Goal: Information Seeking & Learning: Check status

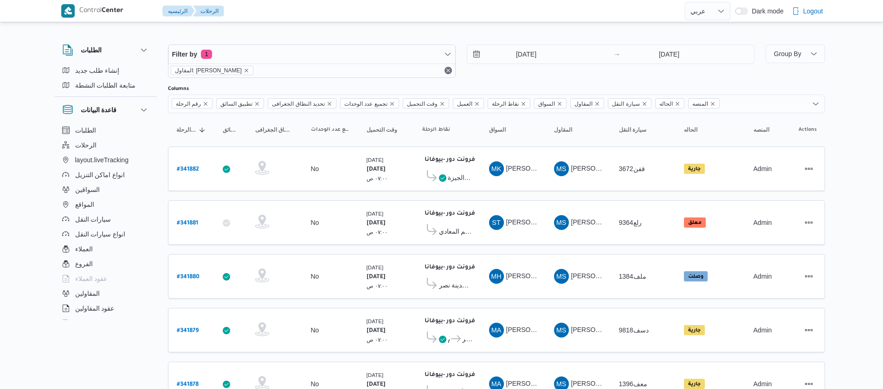
select select "ar"
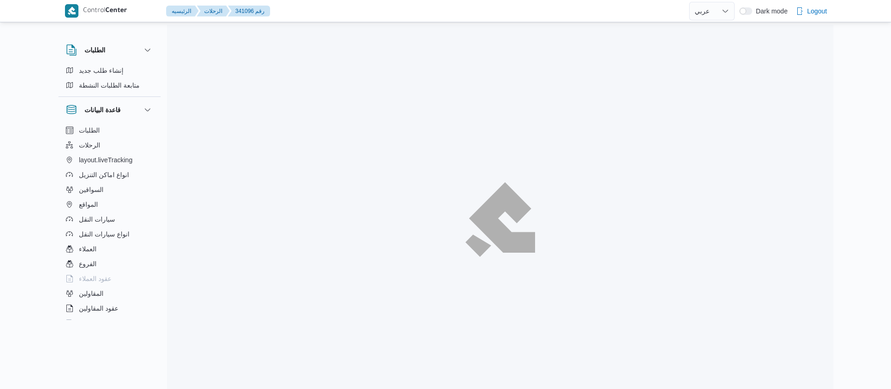
select select "ar"
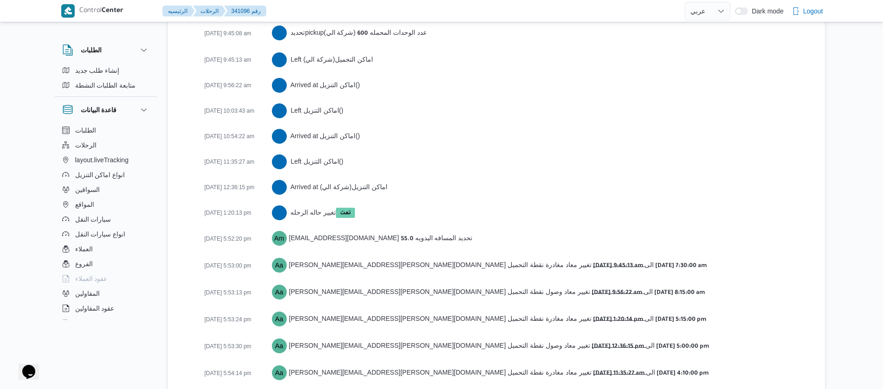
scroll to position [1725, 0]
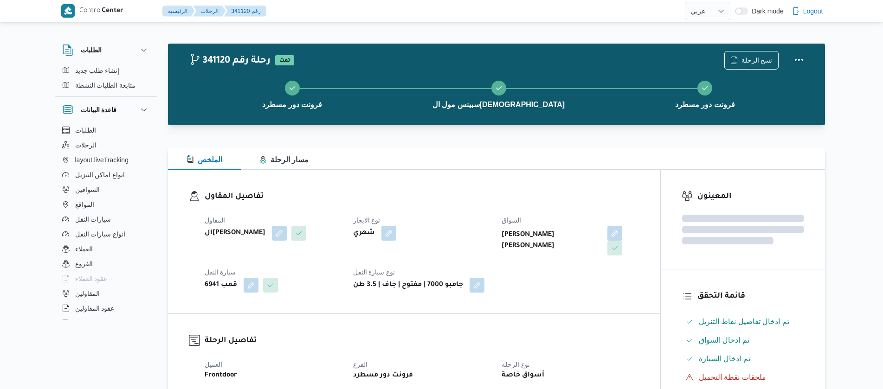
select select "ar"
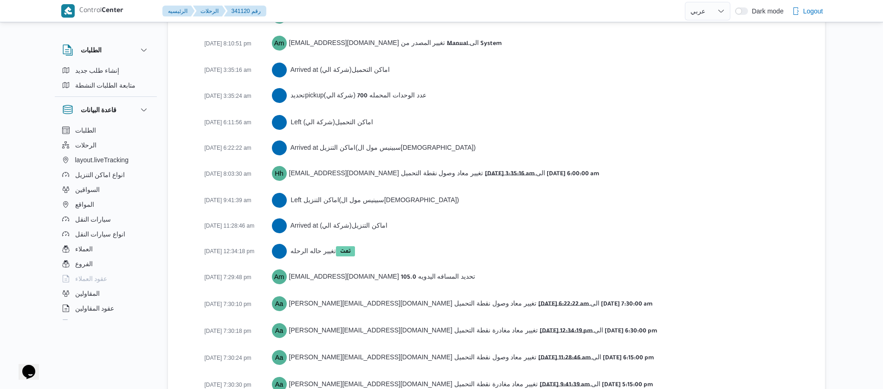
scroll to position [1546, 0]
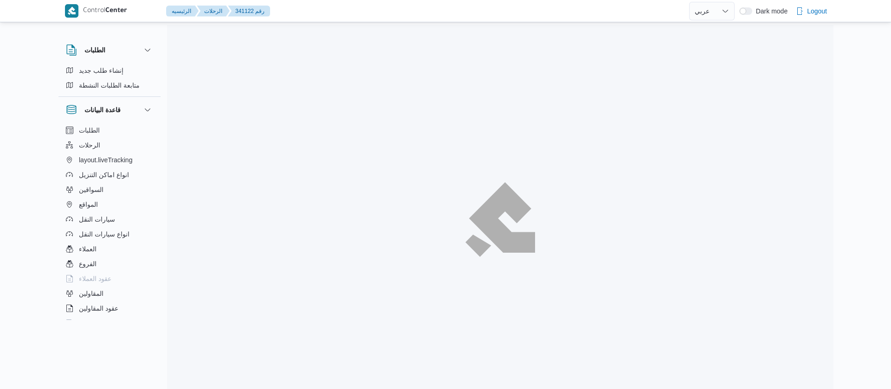
select select "ar"
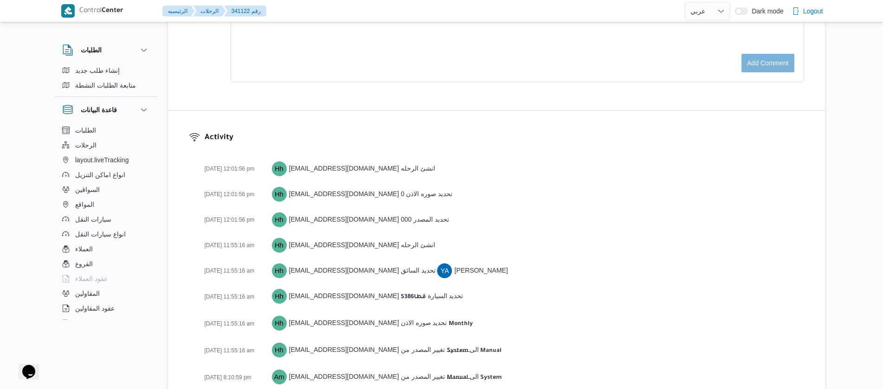
scroll to position [1546, 0]
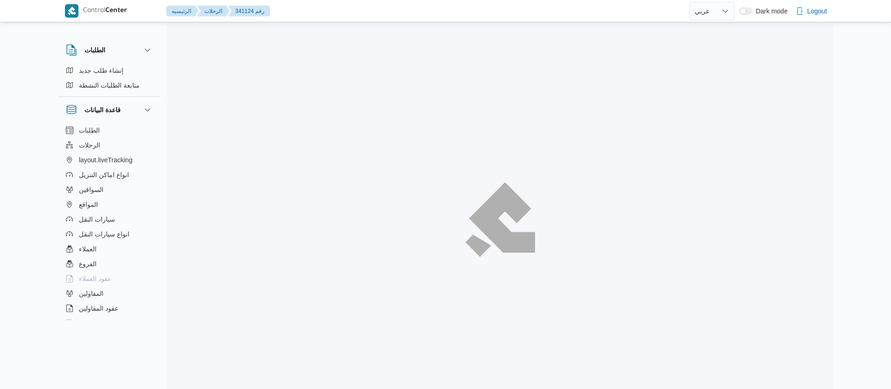
select select "ar"
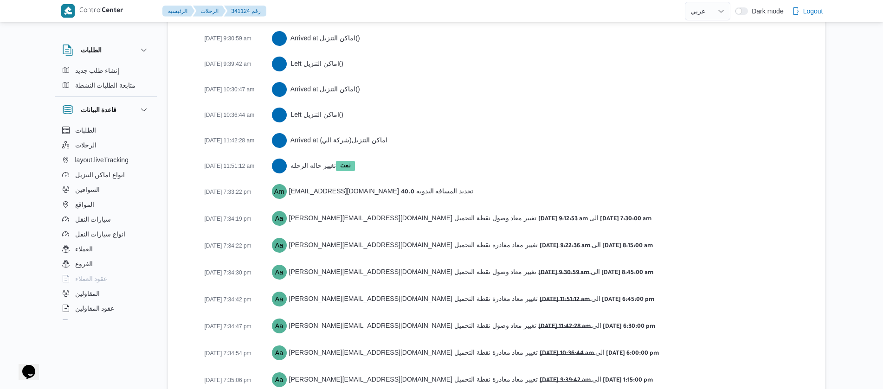
scroll to position [1804, 0]
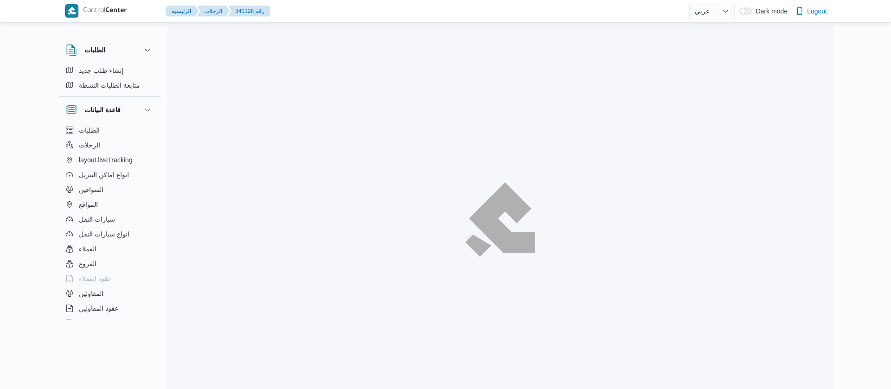
select select "ar"
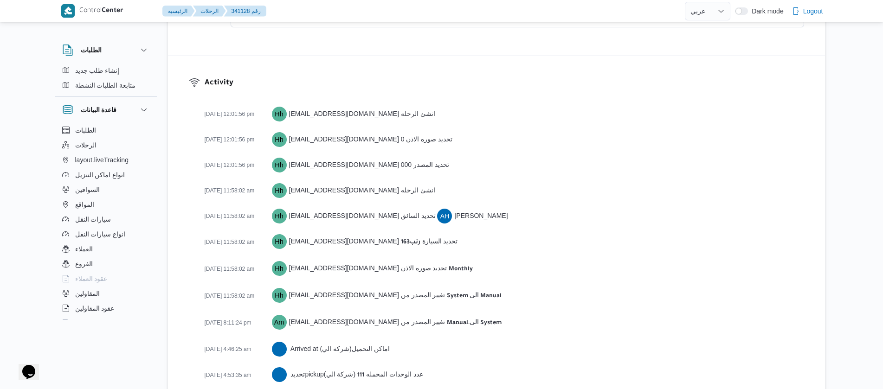
scroll to position [1613, 0]
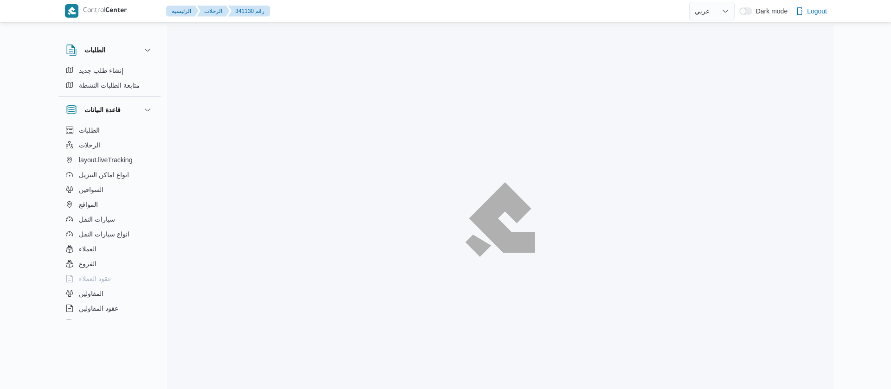
select select "ar"
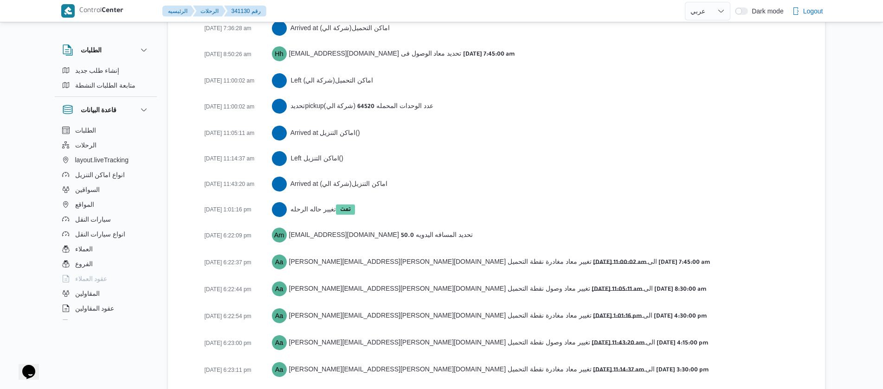
scroll to position [1587, 0]
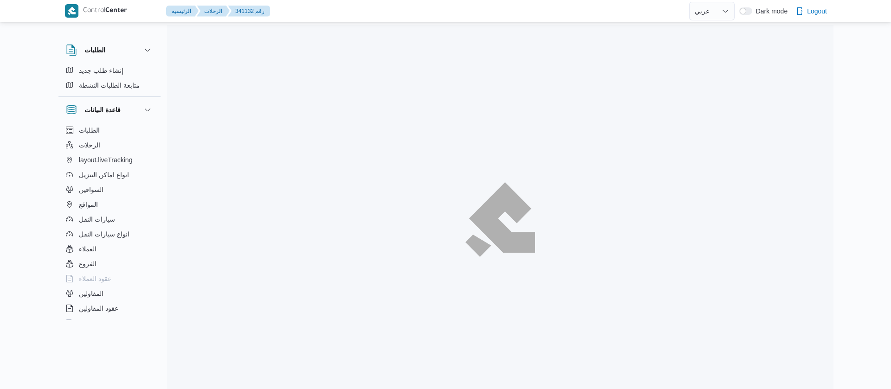
select select "ar"
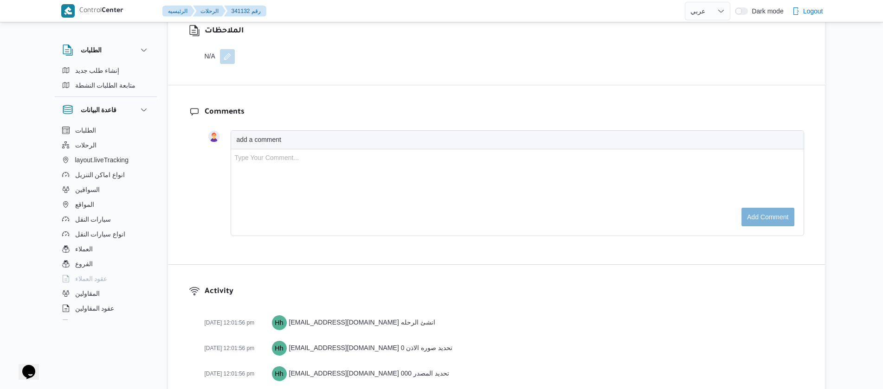
scroll to position [1442, 0]
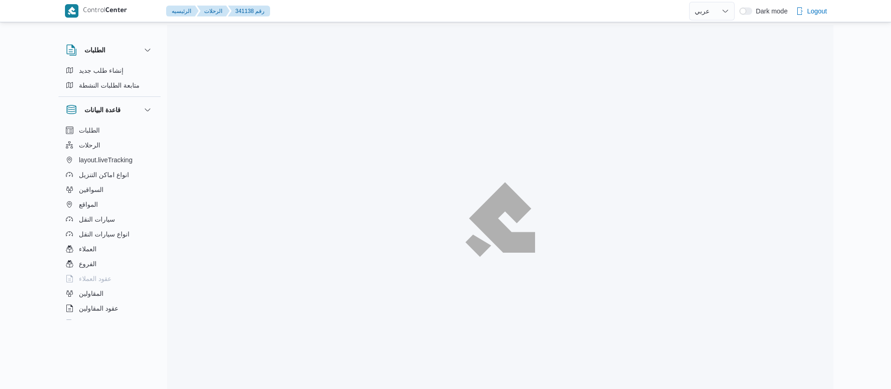
select select "ar"
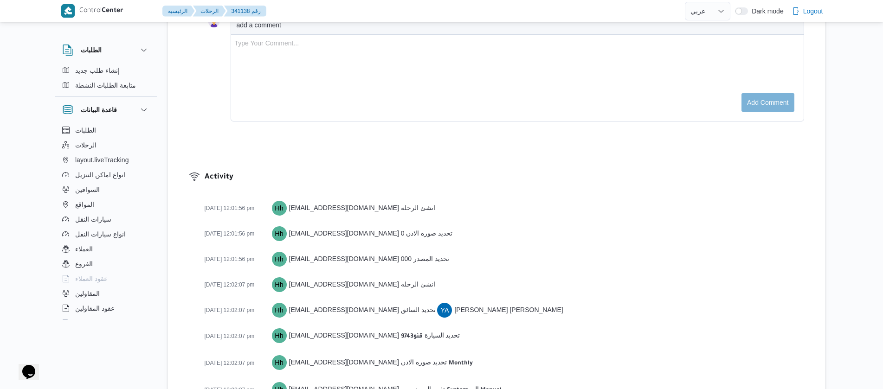
scroll to position [1508, 0]
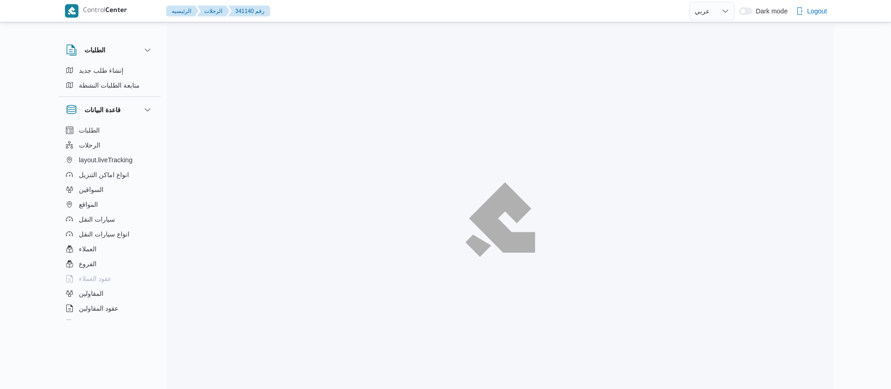
select select "ar"
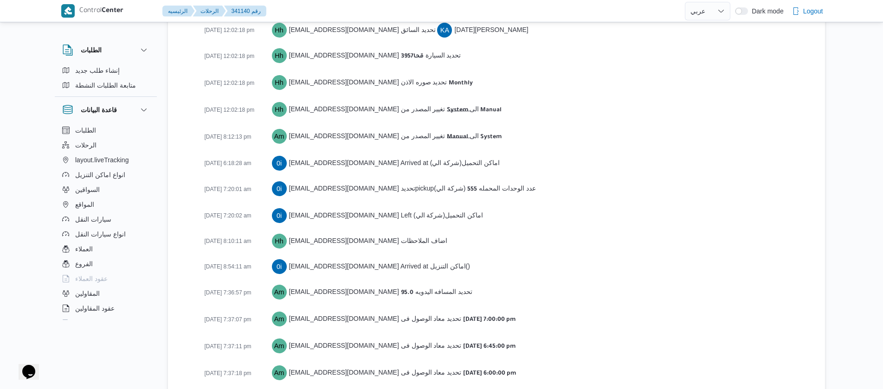
scroll to position [1468, 0]
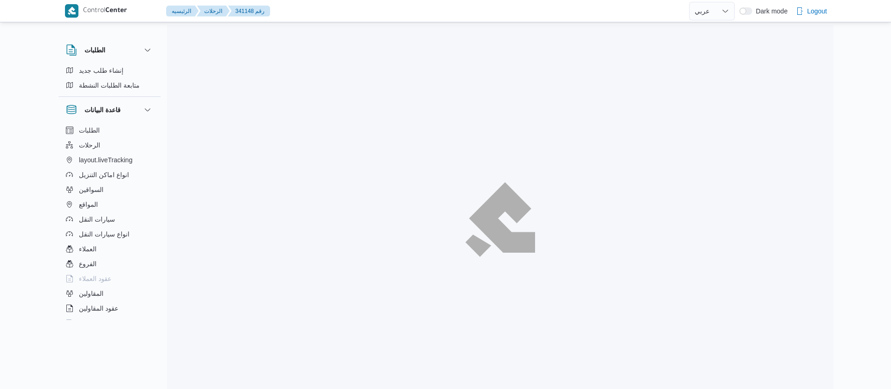
select select "ar"
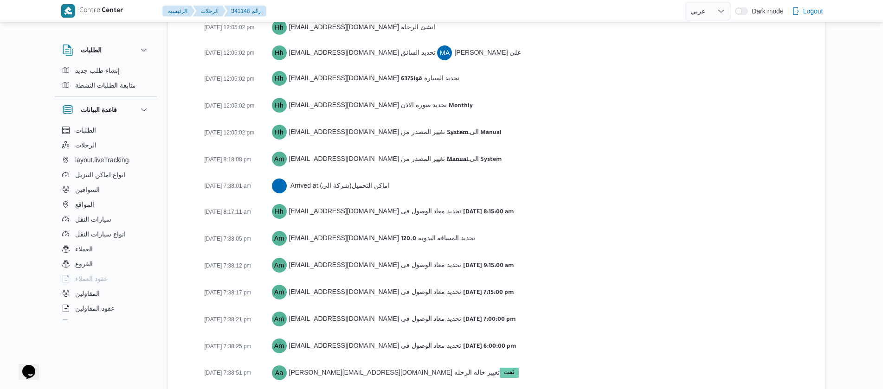
scroll to position [1432, 0]
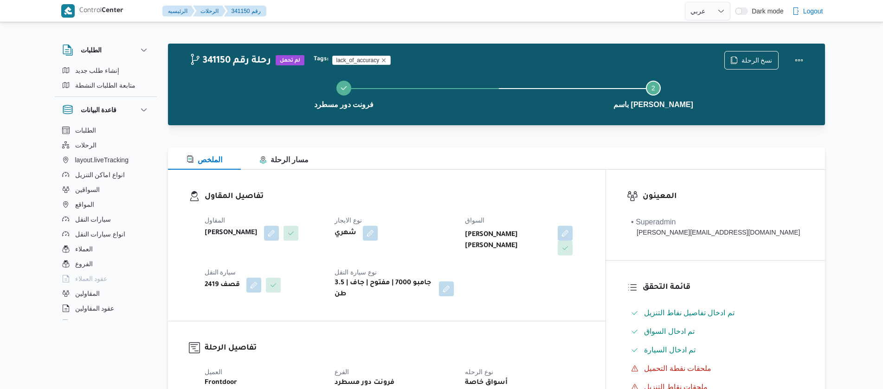
select select "ar"
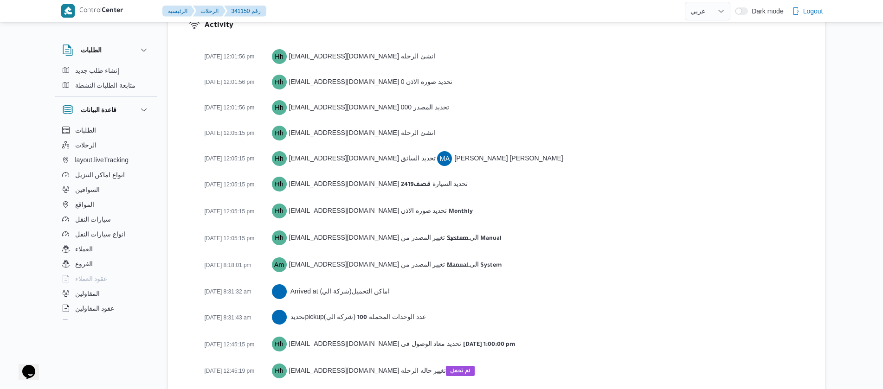
scroll to position [1303, 0]
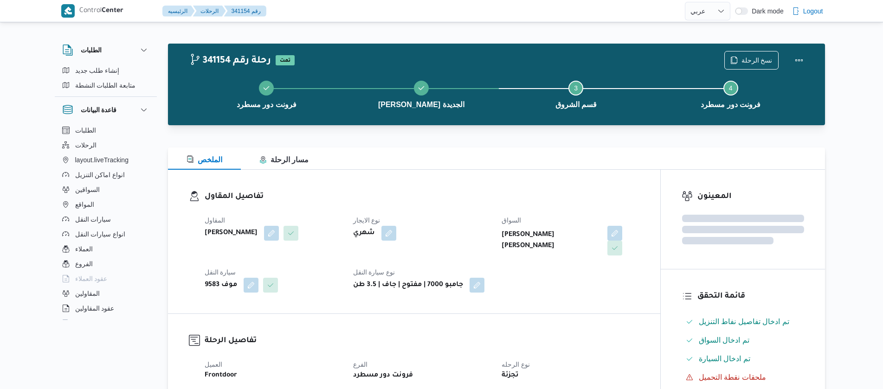
select select "ar"
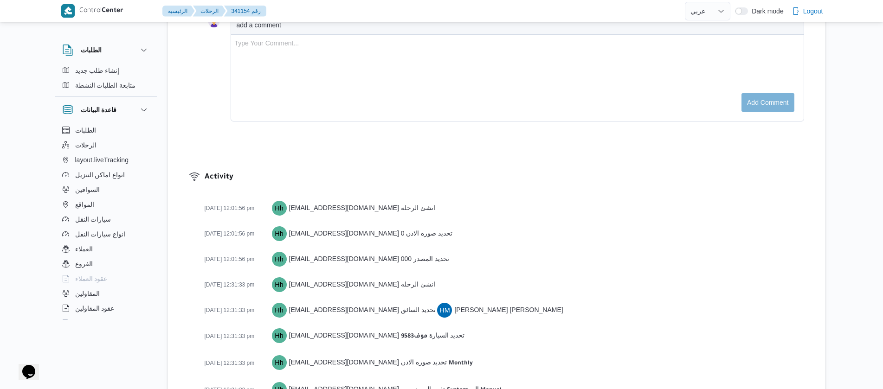
scroll to position [1670, 0]
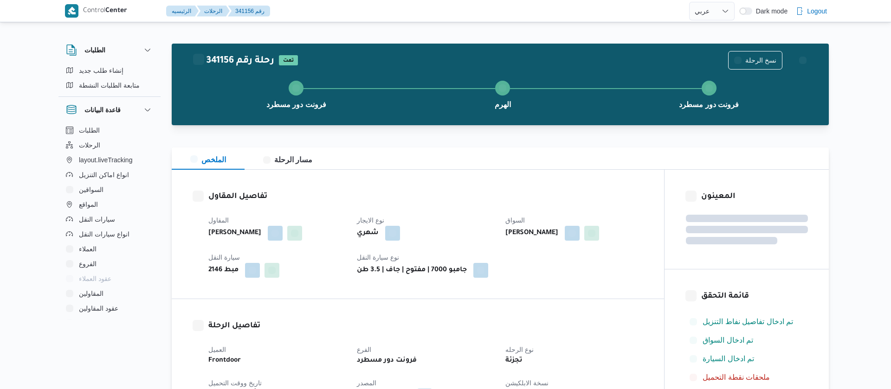
select select "ar"
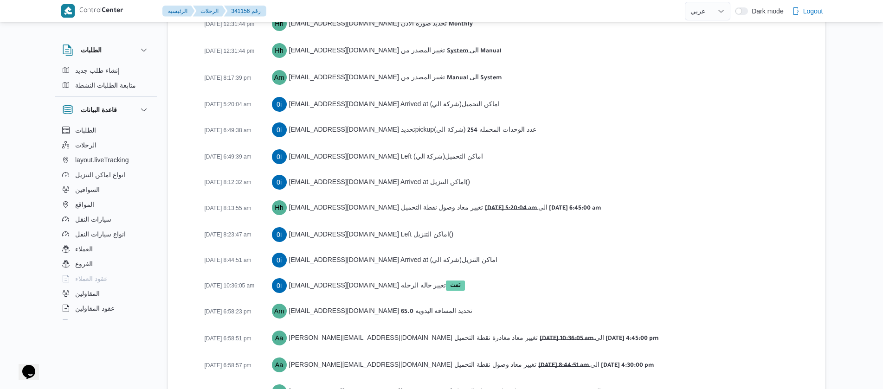
scroll to position [1535, 0]
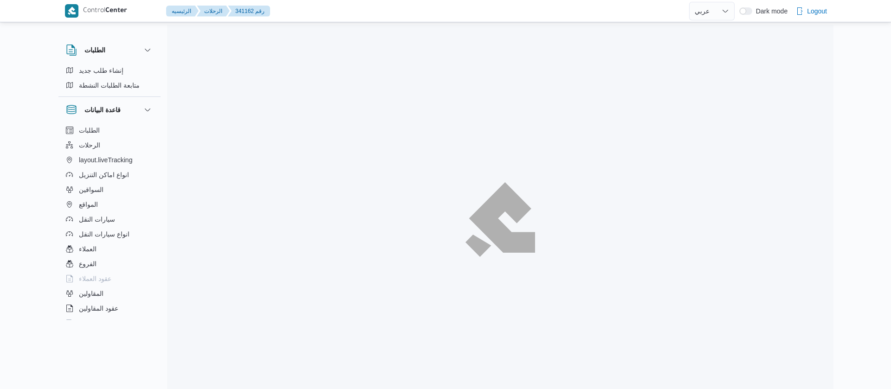
select select "ar"
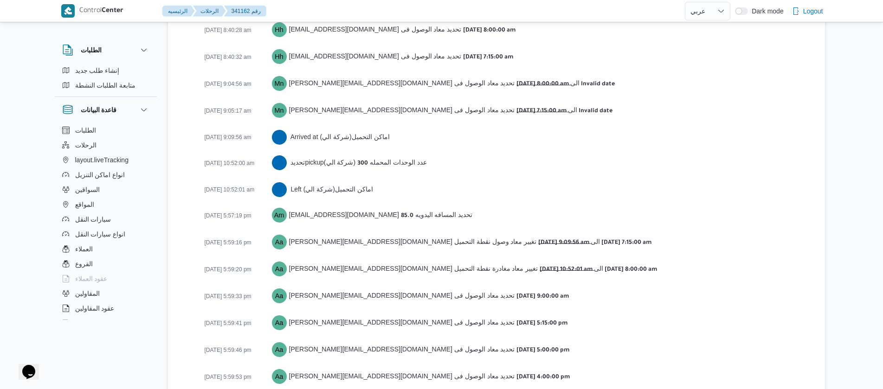
scroll to position [1639, 0]
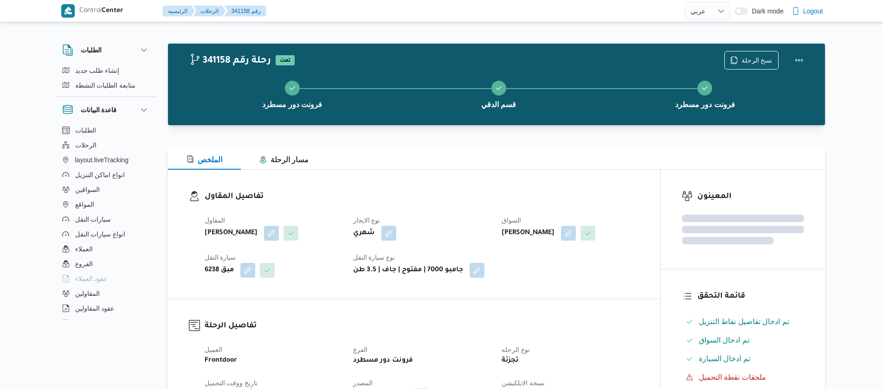
select select "ar"
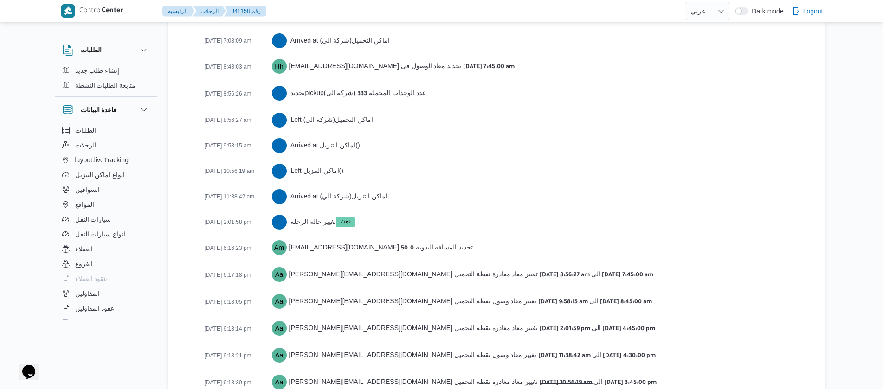
scroll to position [1587, 0]
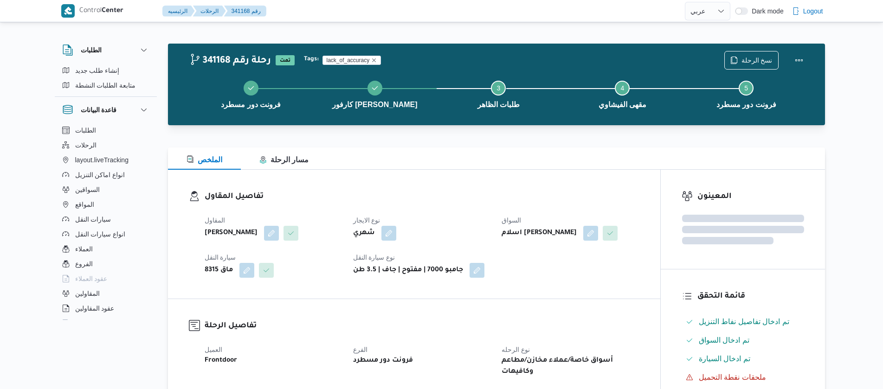
select select "ar"
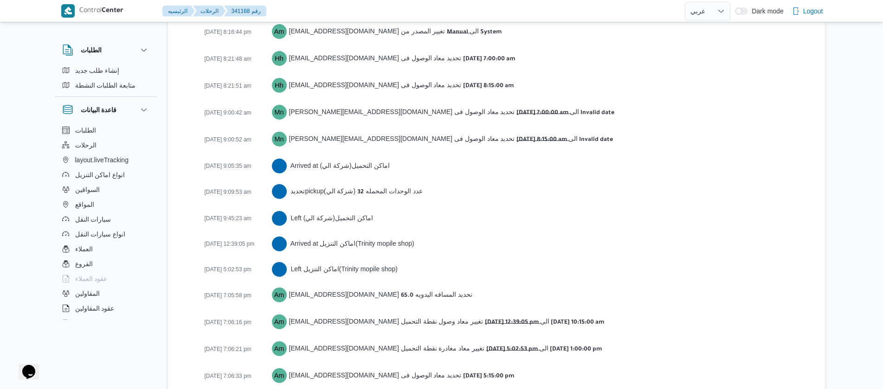
scroll to position [1673, 0]
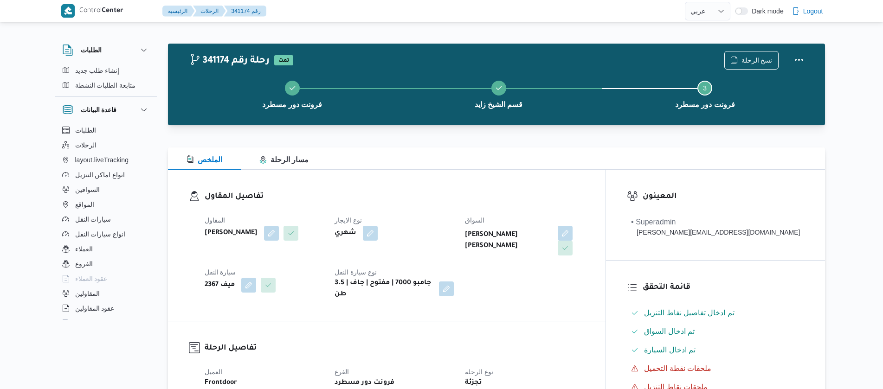
select select "ar"
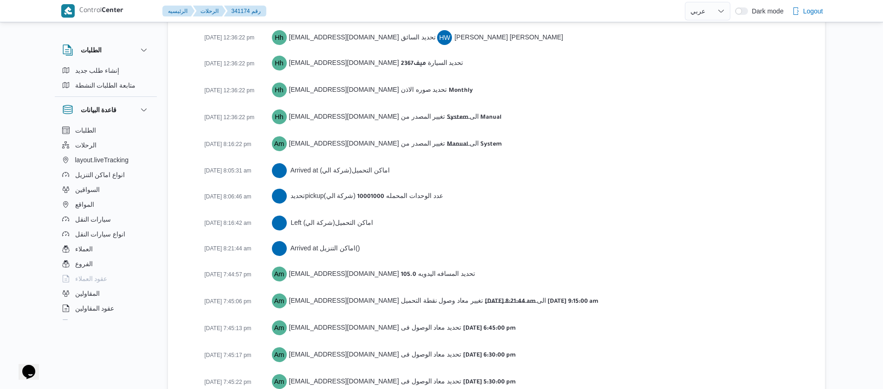
scroll to position [1483, 0]
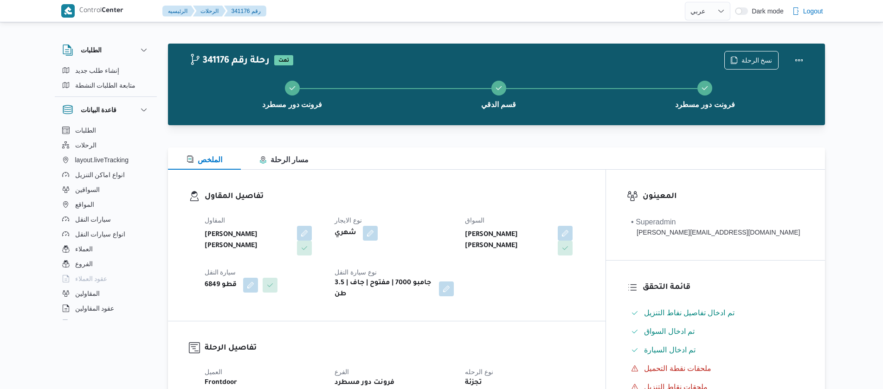
select select "ar"
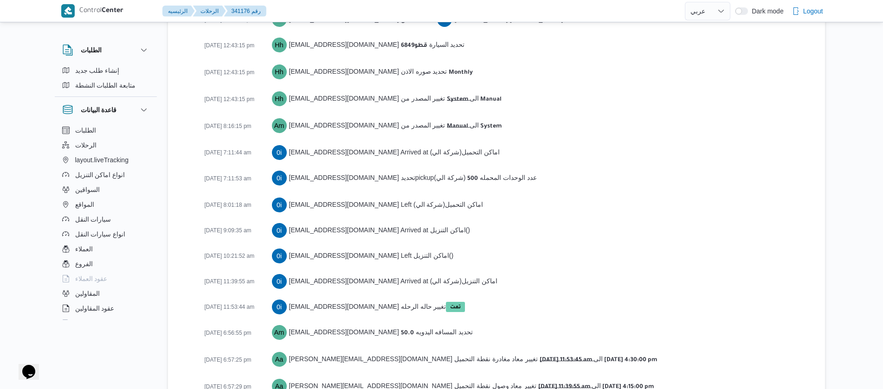
scroll to position [1494, 0]
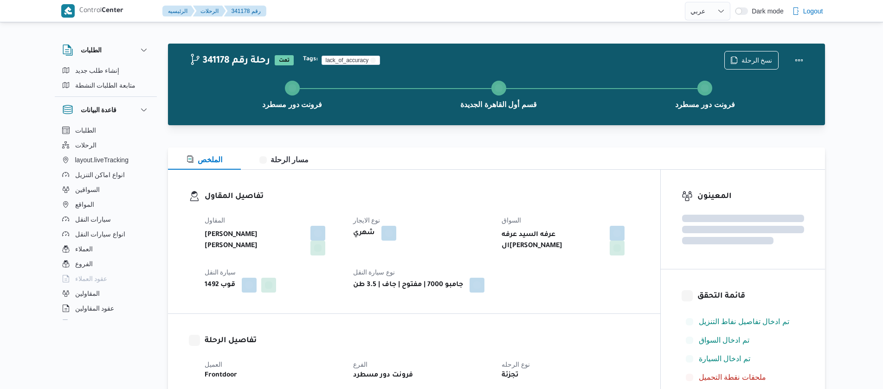
select select "ar"
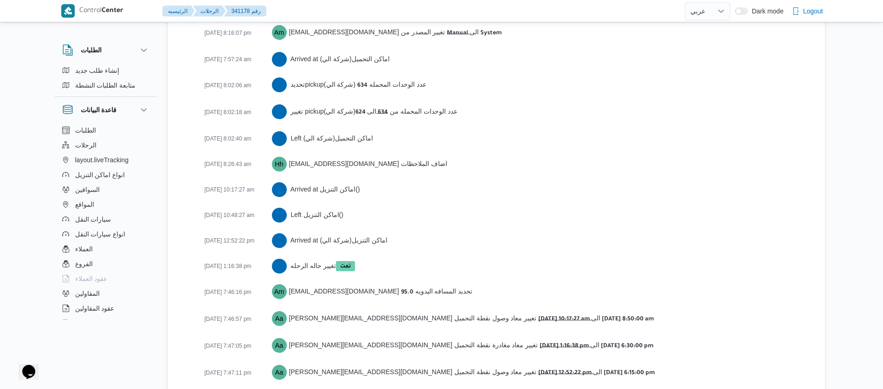
scroll to position [1494, 0]
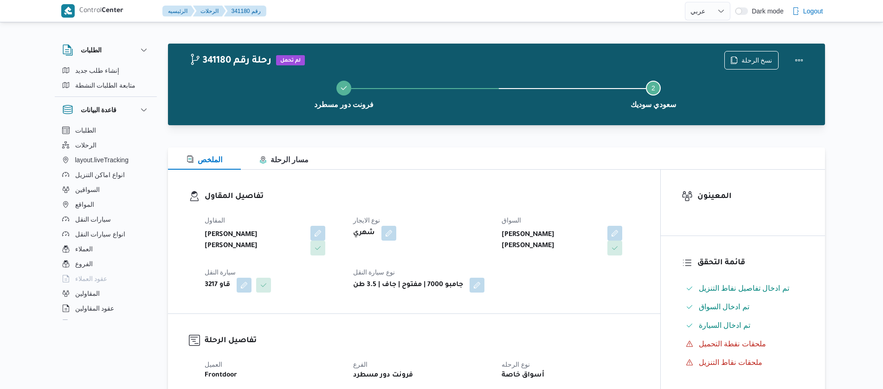
select select "ar"
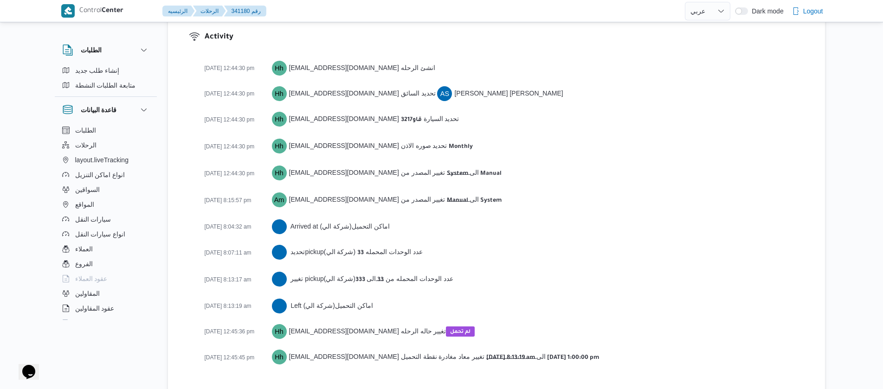
scroll to position [1263, 0]
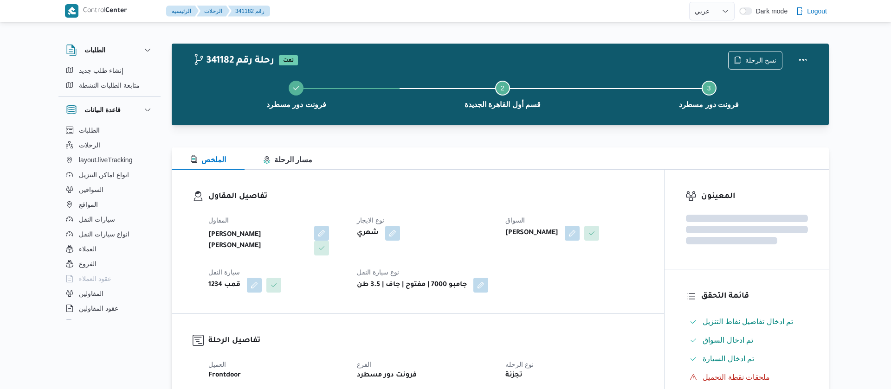
select select "ar"
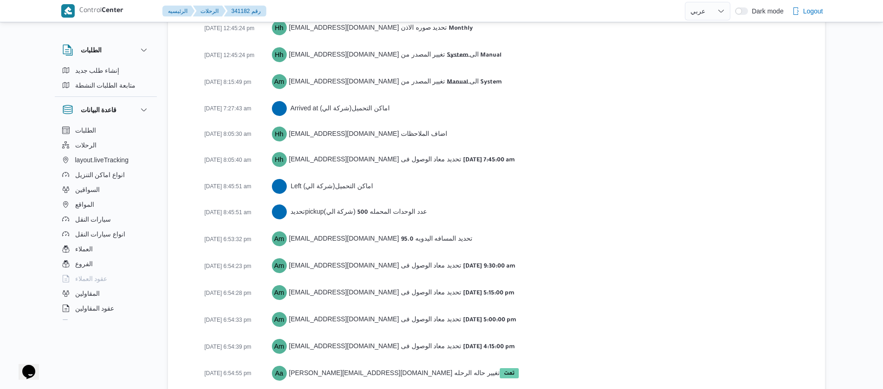
scroll to position [1494, 0]
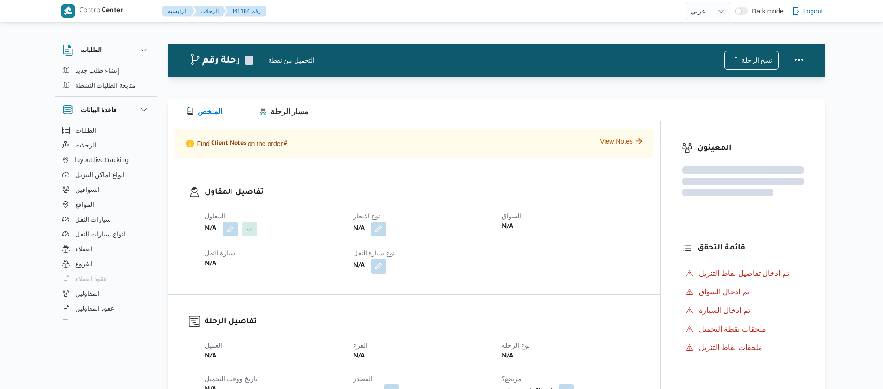
select select "ar"
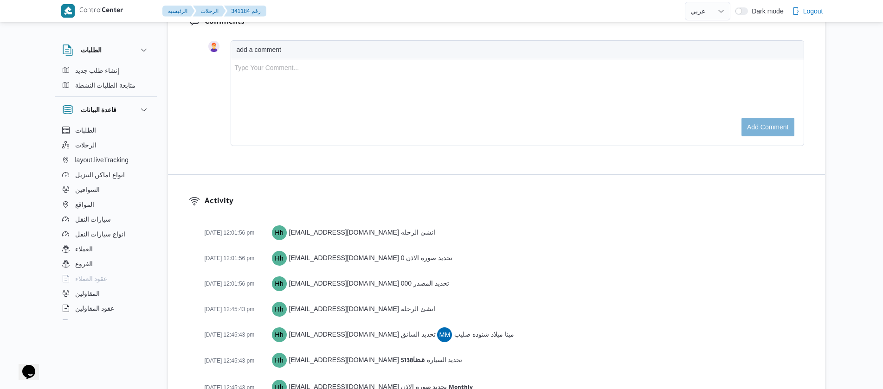
scroll to position [1740, 0]
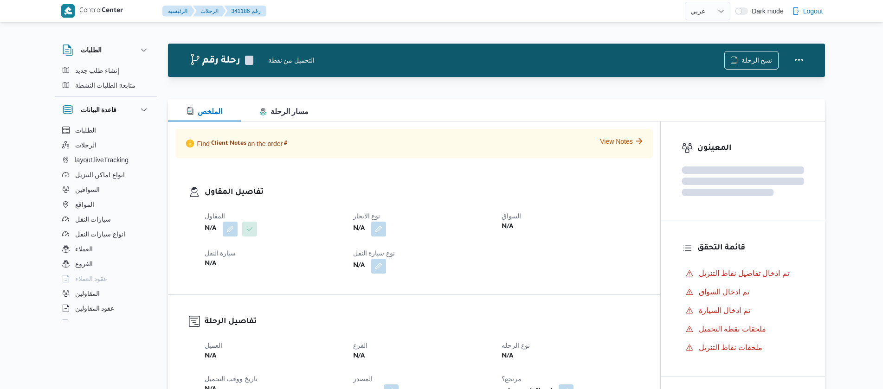
select select "ar"
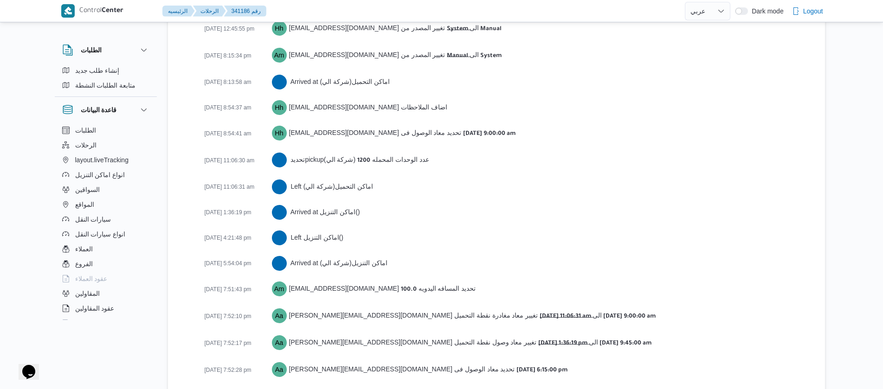
scroll to position [1571, 0]
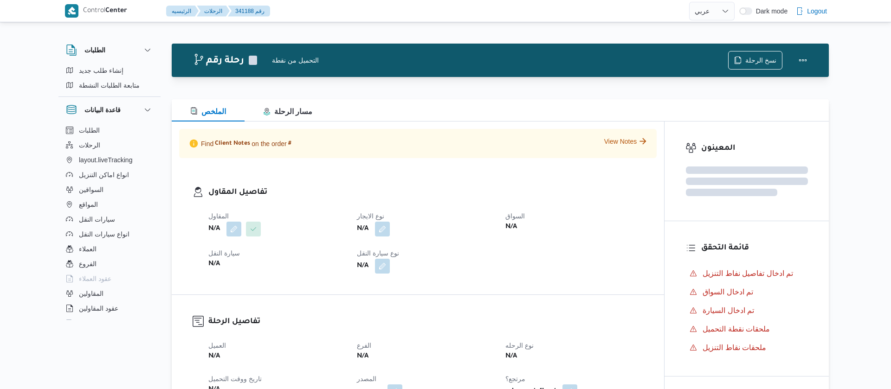
select select "ar"
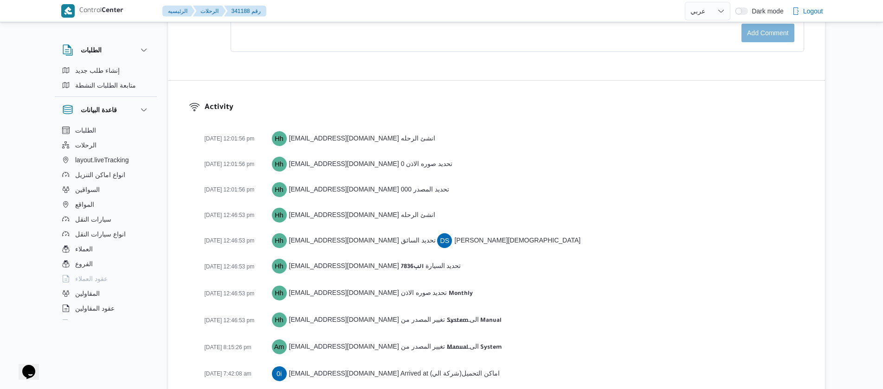
scroll to position [1662, 0]
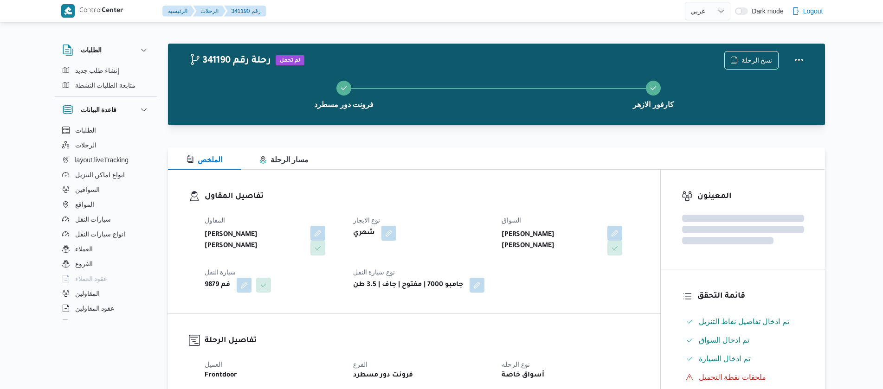
select select "ar"
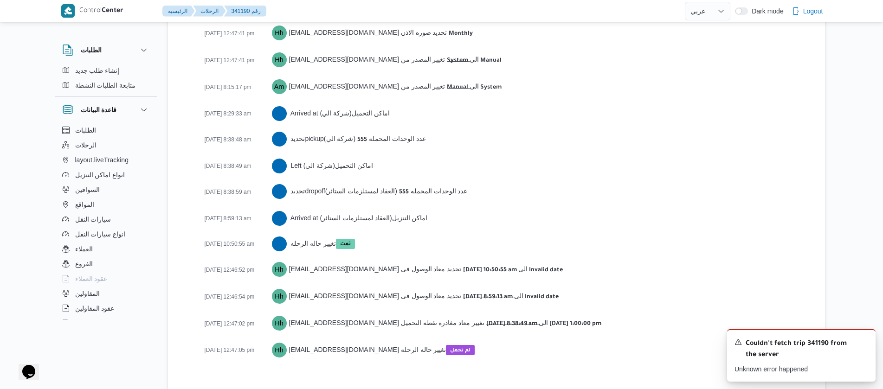
scroll to position [1458, 0]
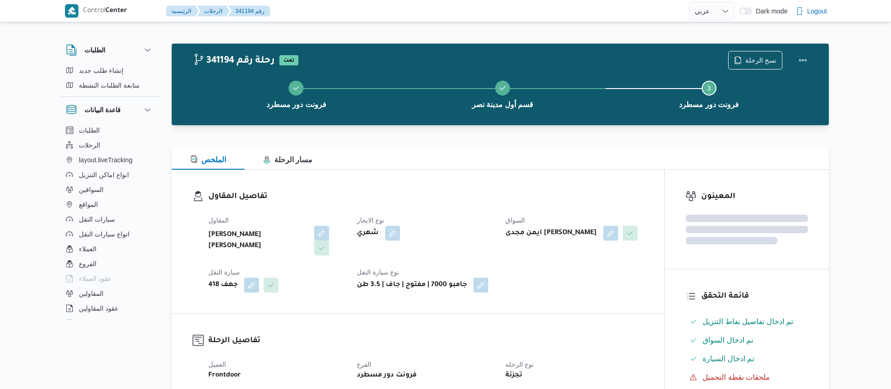
select select "ar"
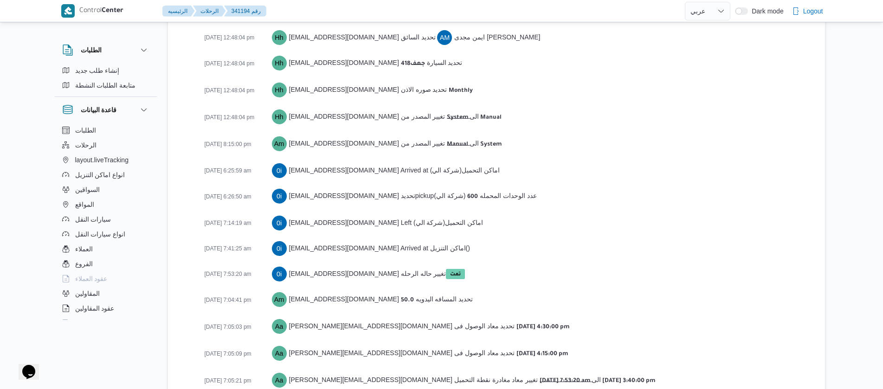
scroll to position [1457, 0]
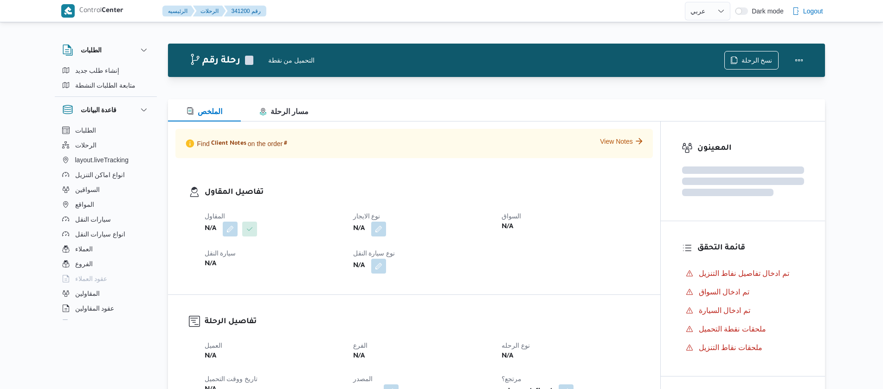
select select "ar"
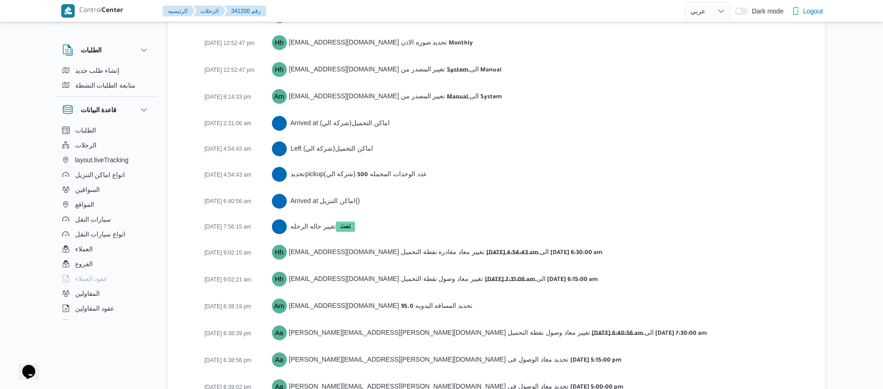
scroll to position [1601, 0]
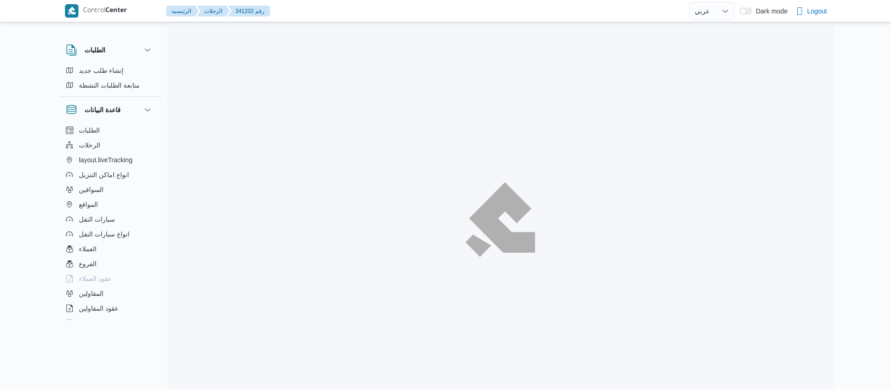
select select "ar"
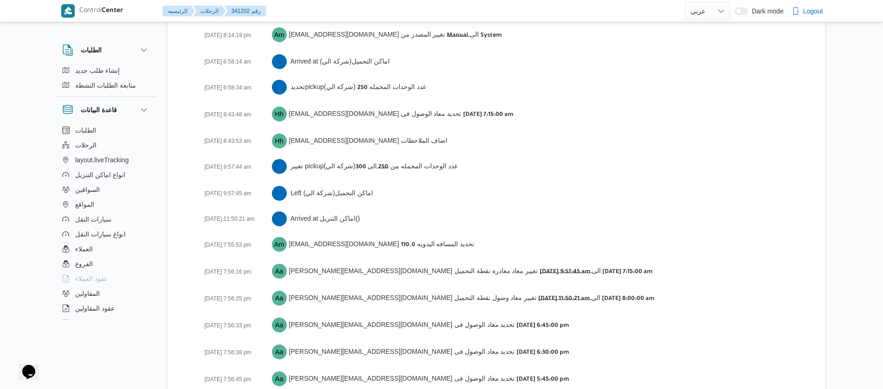
scroll to position [1572, 0]
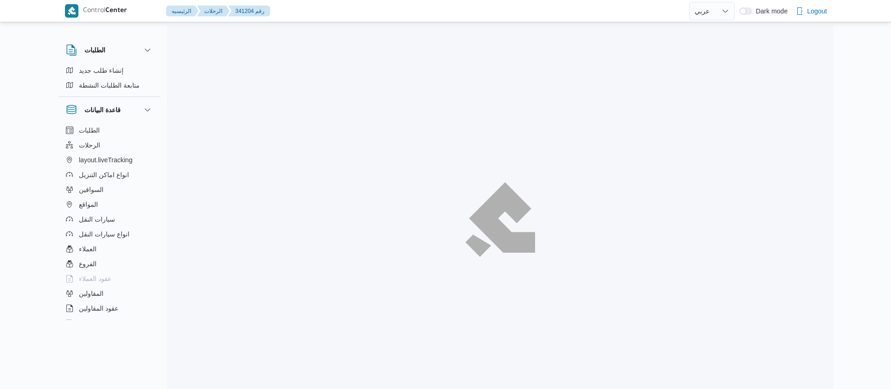
select select "ar"
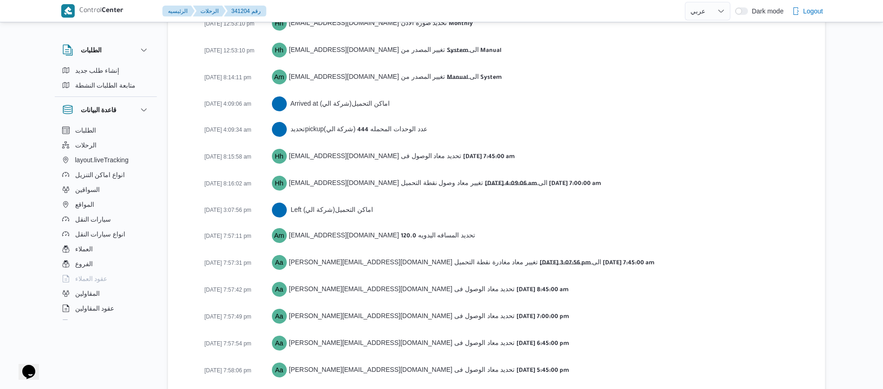
scroll to position [1535, 0]
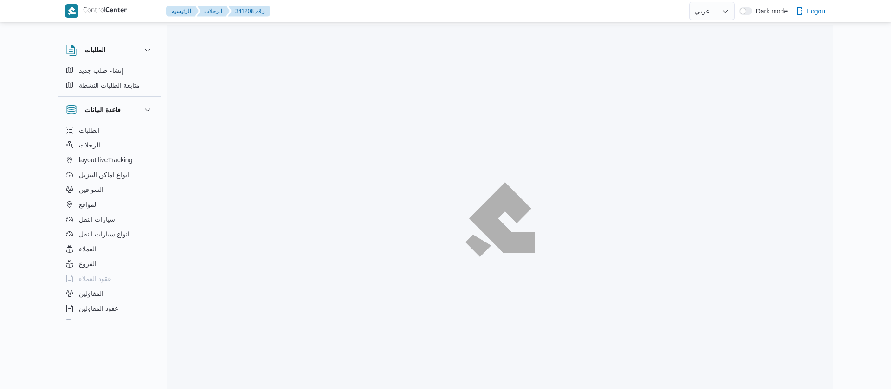
select select "ar"
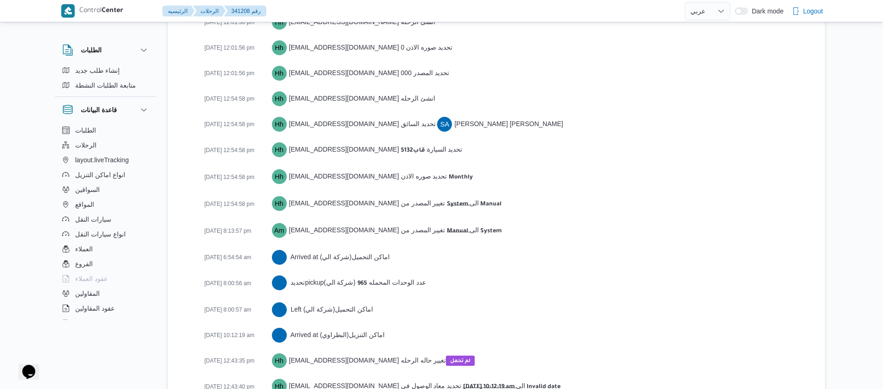
scroll to position [1366, 0]
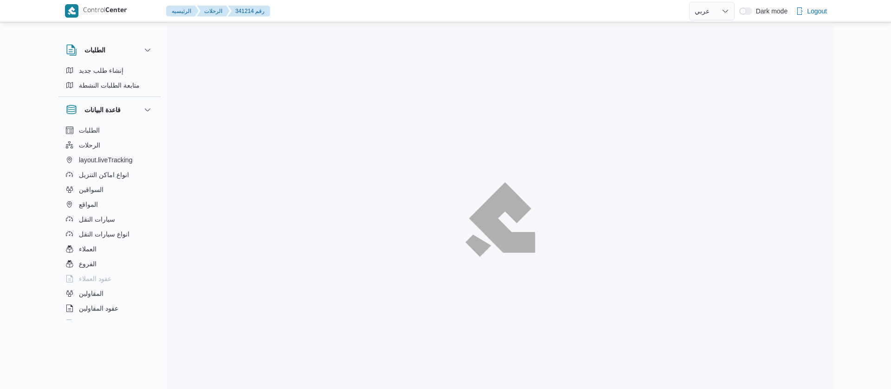
select select "ar"
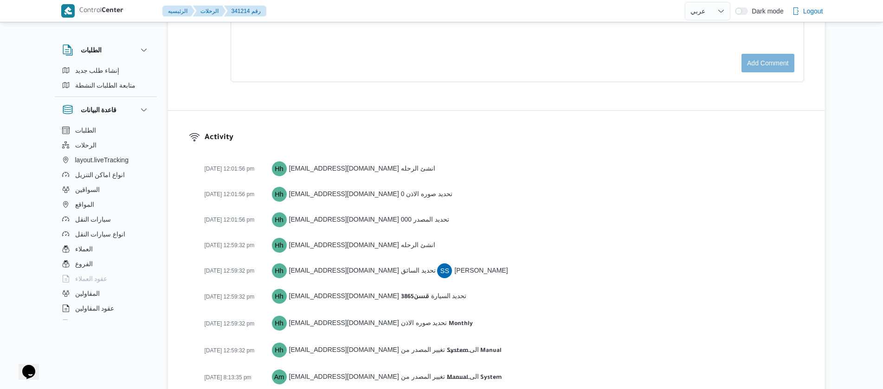
scroll to position [1623, 0]
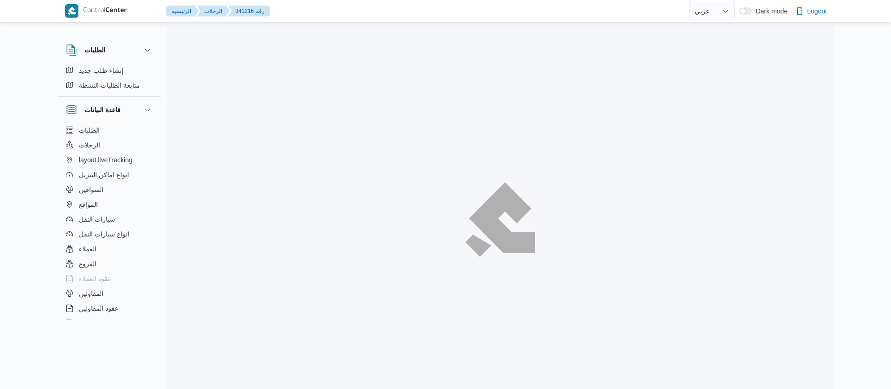
select select "ar"
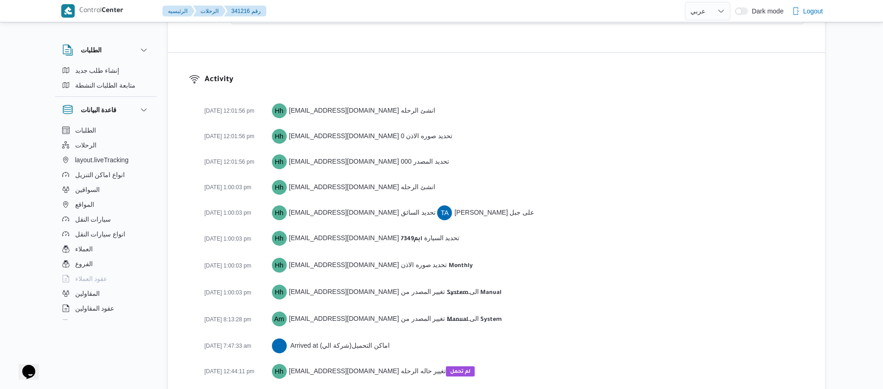
scroll to position [1262, 0]
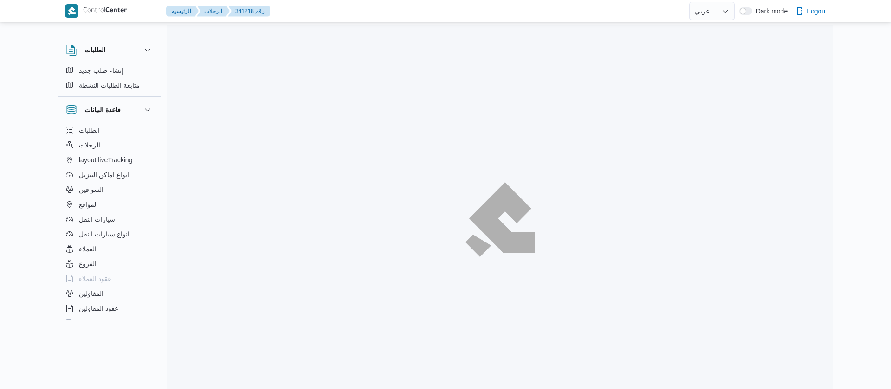
select select "ar"
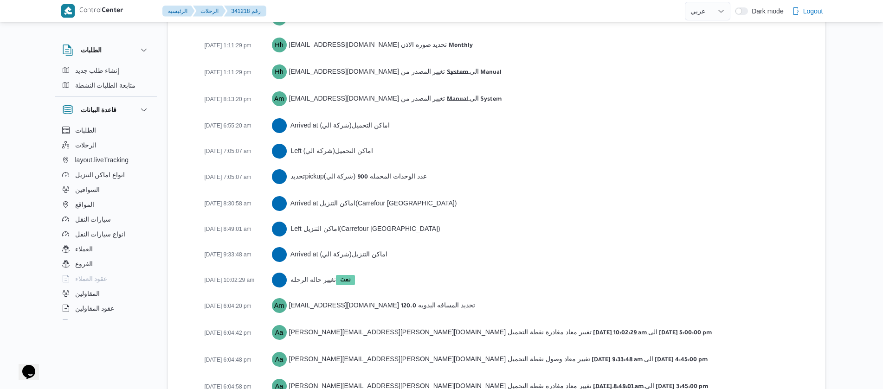
scroll to position [1509, 0]
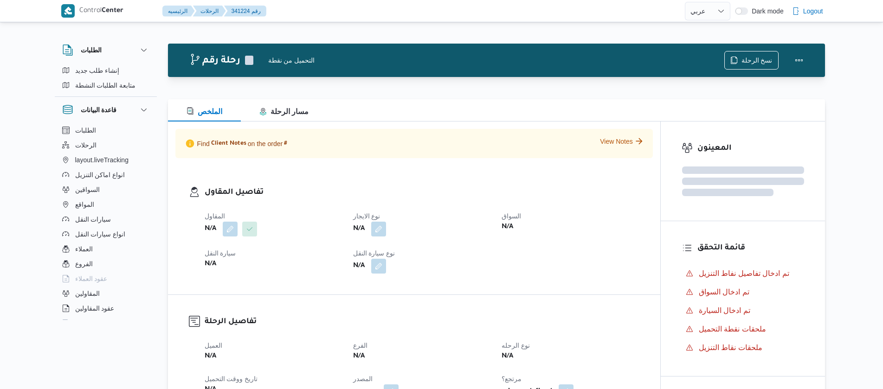
select select "ar"
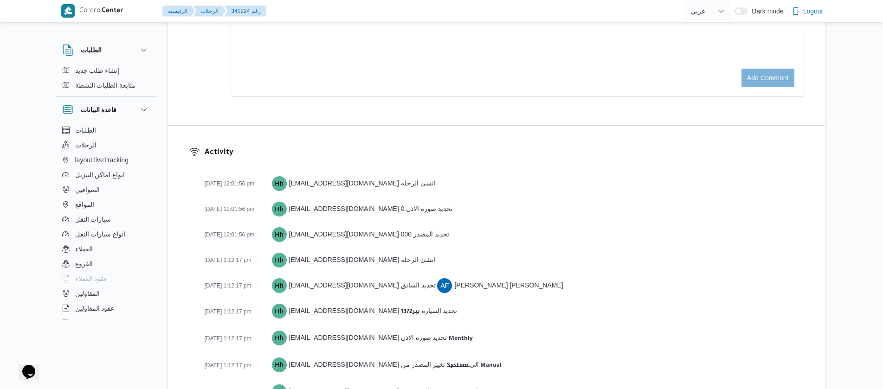
scroll to position [1535, 0]
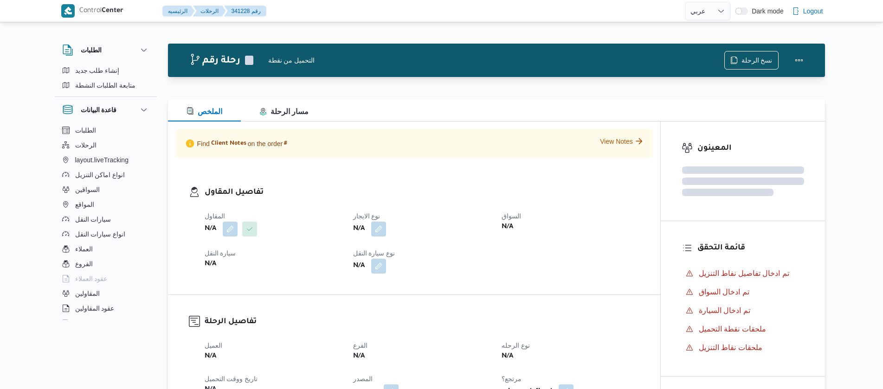
select select "ar"
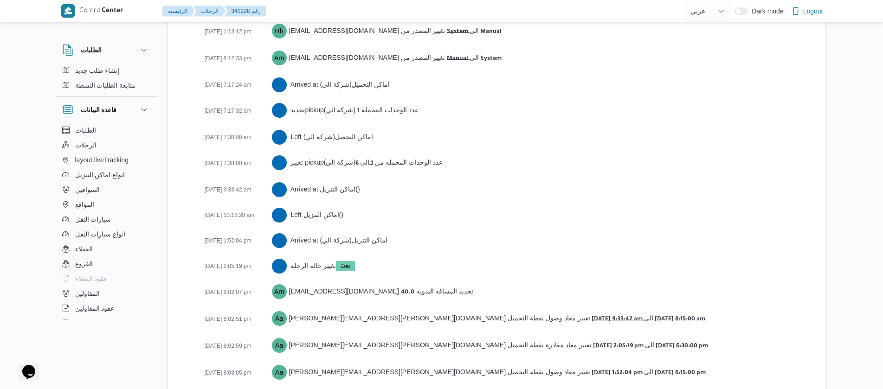
scroll to position [1587, 0]
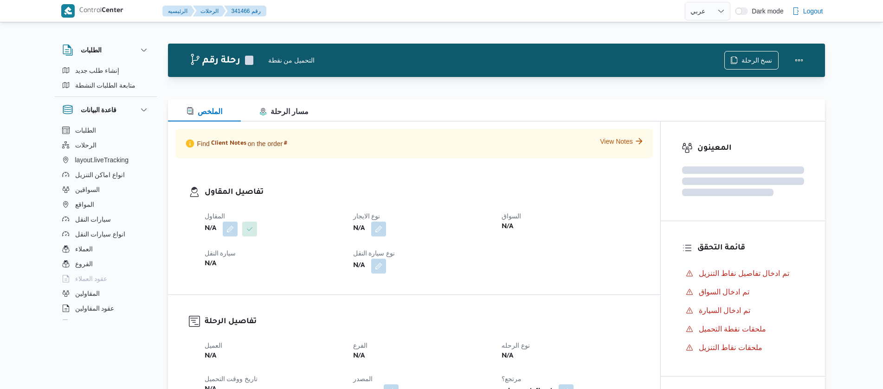
select select "ar"
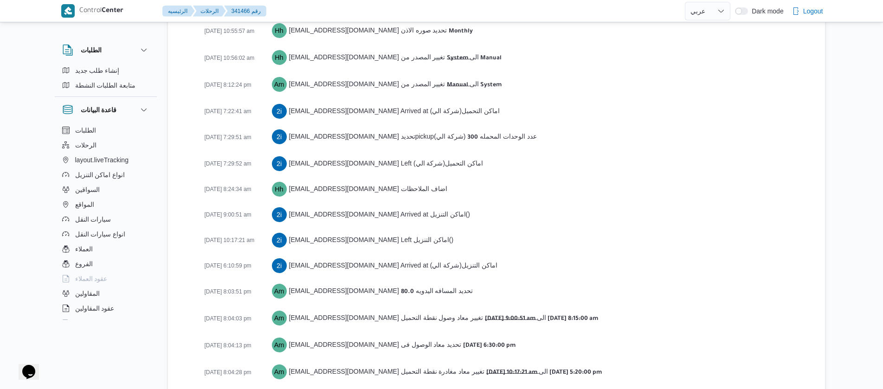
scroll to position [1534, 0]
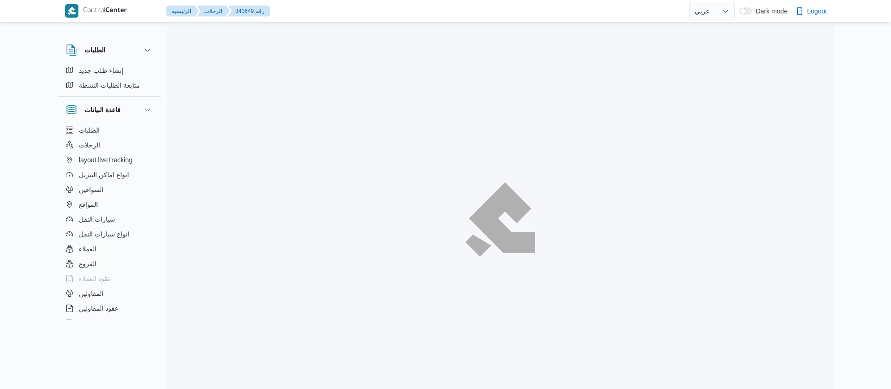
select select "ar"
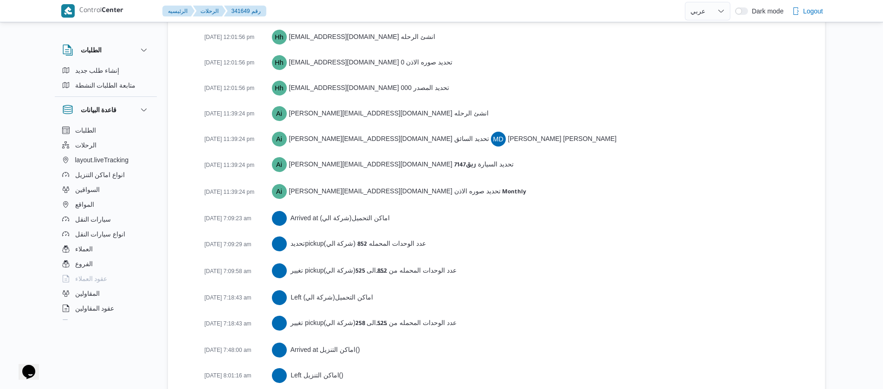
scroll to position [1508, 0]
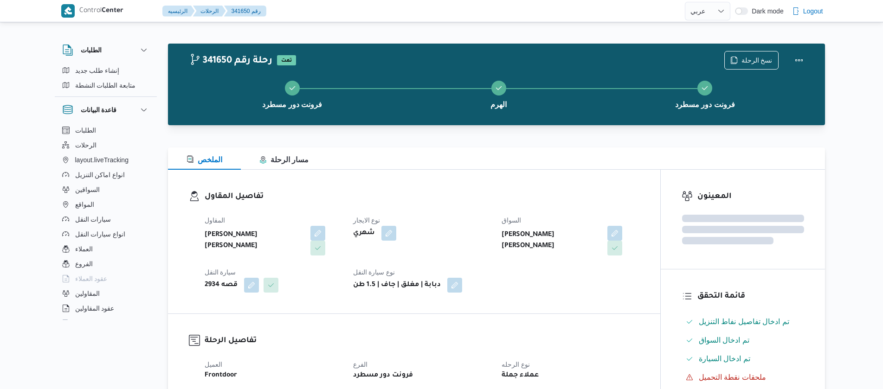
select select "ar"
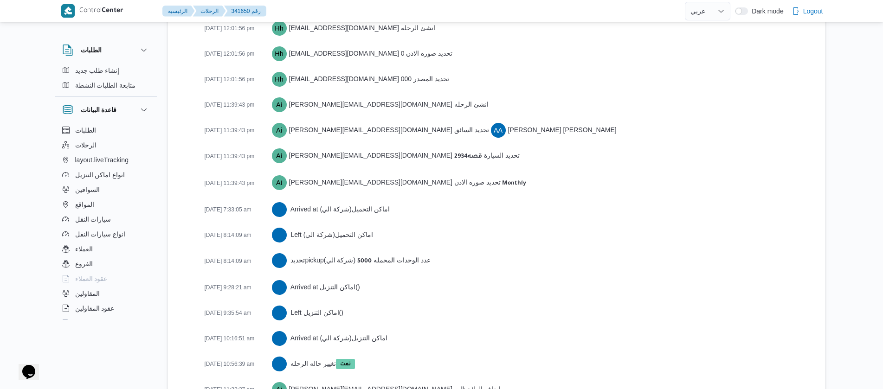
scroll to position [1430, 0]
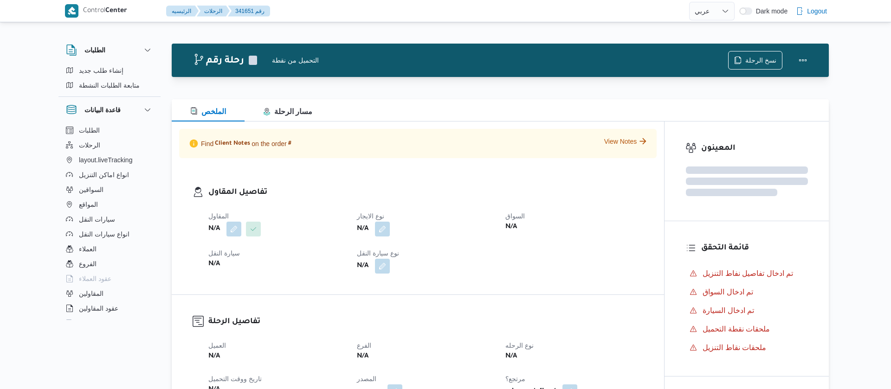
select select "ar"
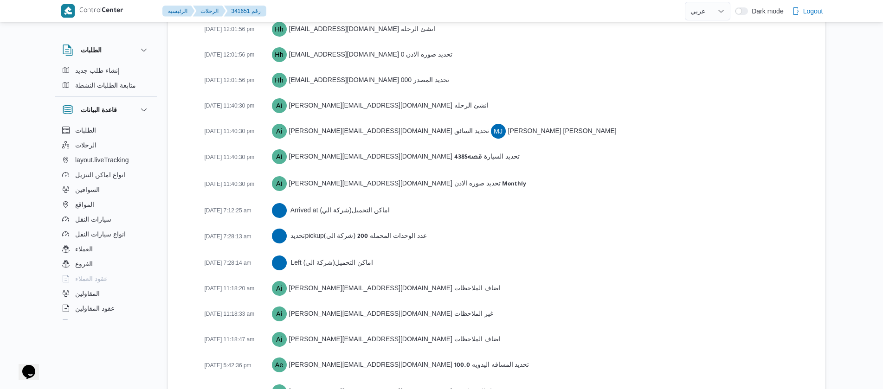
scroll to position [1439, 0]
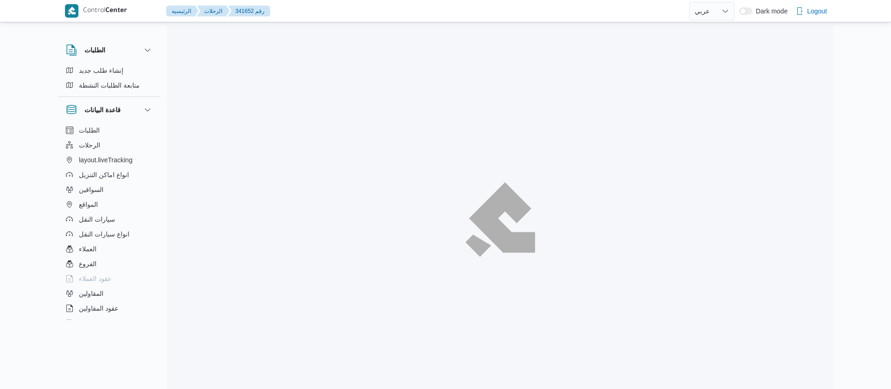
select select "ar"
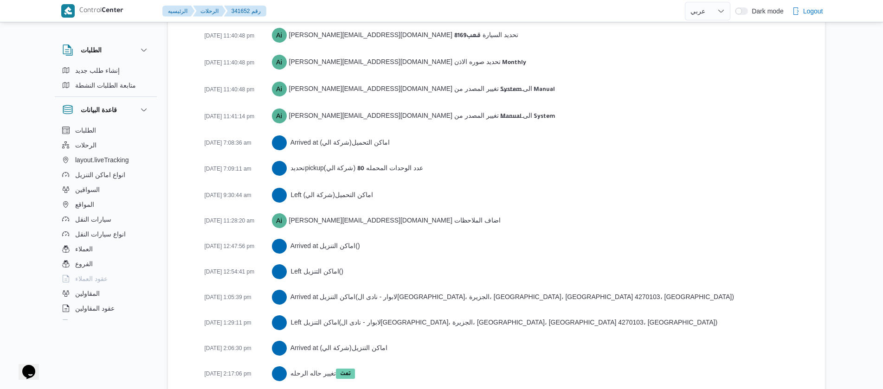
scroll to position [1558, 0]
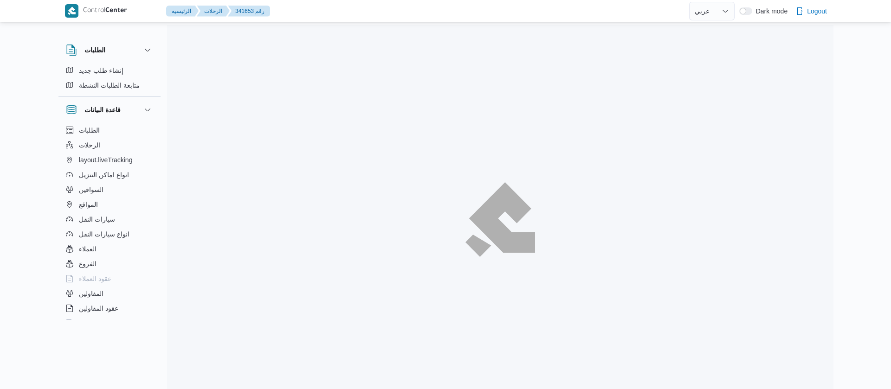
select select "ar"
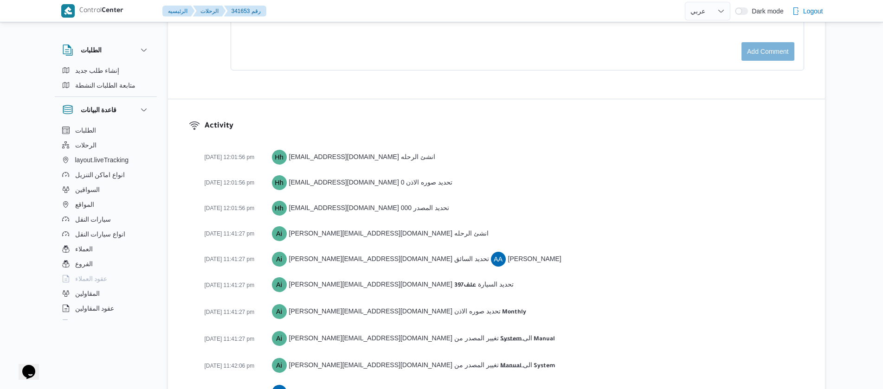
scroll to position [1339, 0]
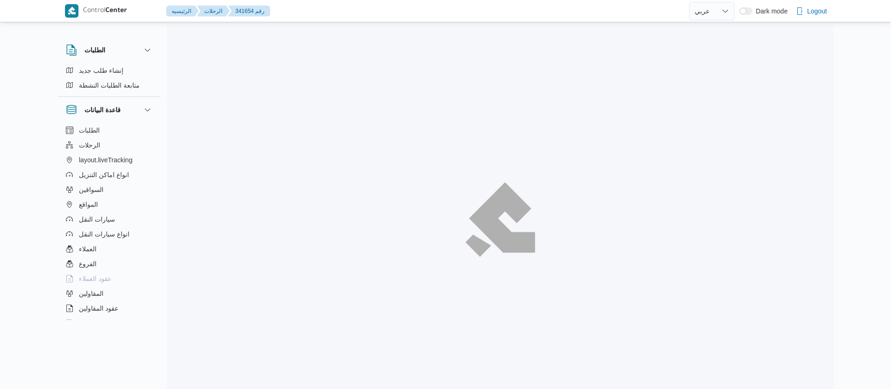
select select "ar"
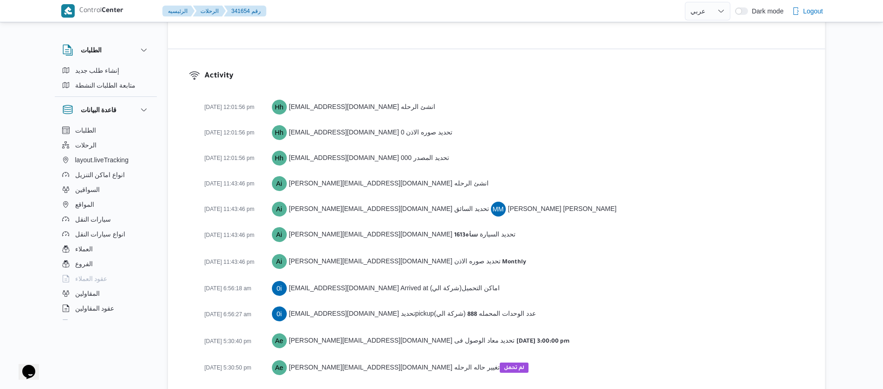
scroll to position [1261, 0]
